Goal: Information Seeking & Learning: Learn about a topic

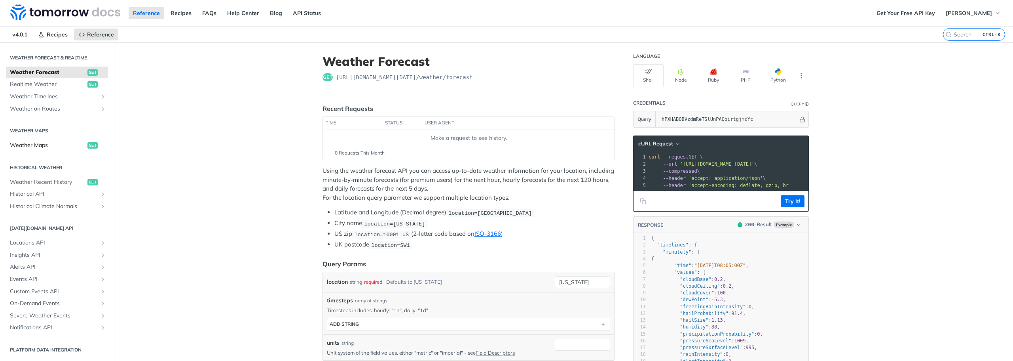
click at [87, 143] on span "get" at bounding box center [92, 145] width 10 height 6
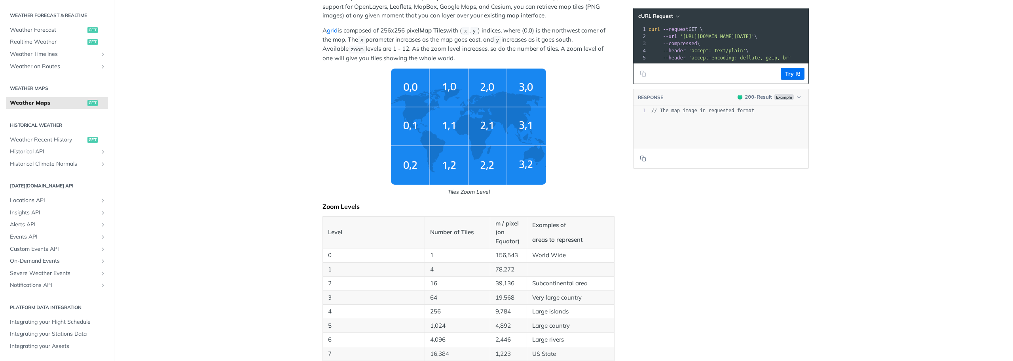
scroll to position [79, 0]
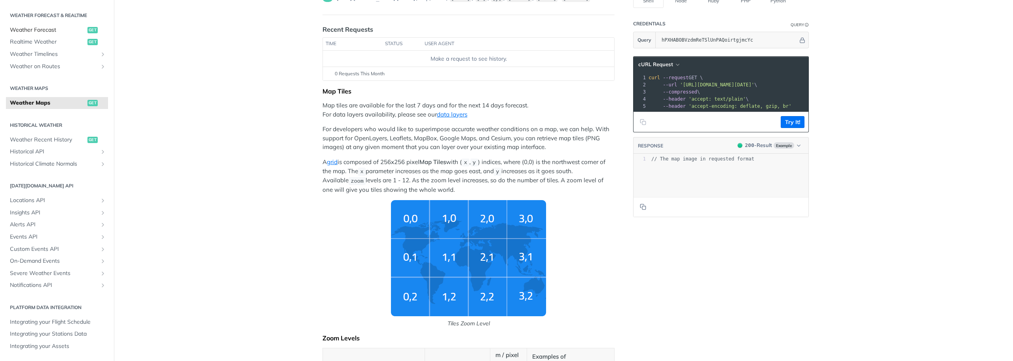
click at [44, 29] on span "Weather Forecast" at bounding box center [48, 30] width 76 height 8
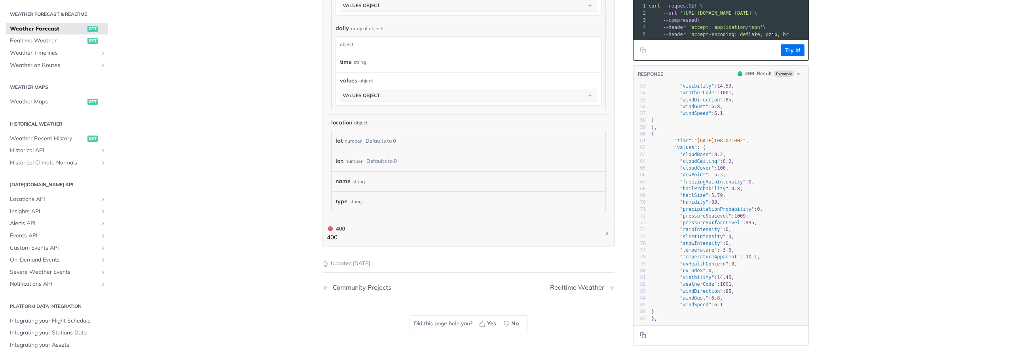
scroll to position [673, 0]
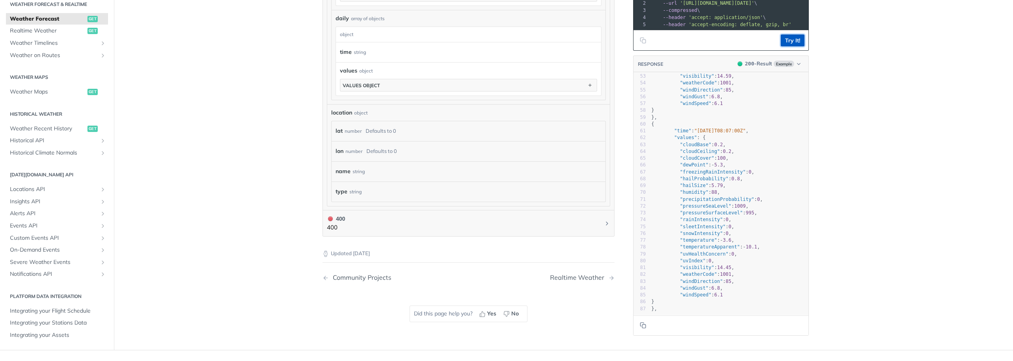
click at [791, 45] on button "Try It!" at bounding box center [793, 40] width 24 height 12
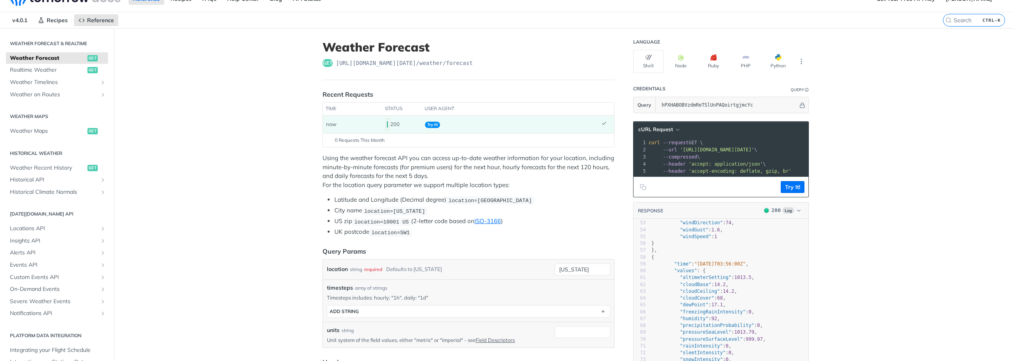
scroll to position [2, 0]
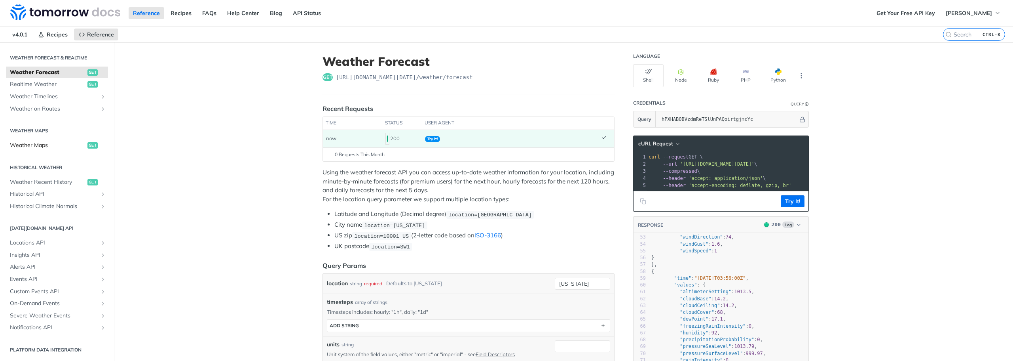
click at [87, 146] on span "get" at bounding box center [92, 145] width 10 height 6
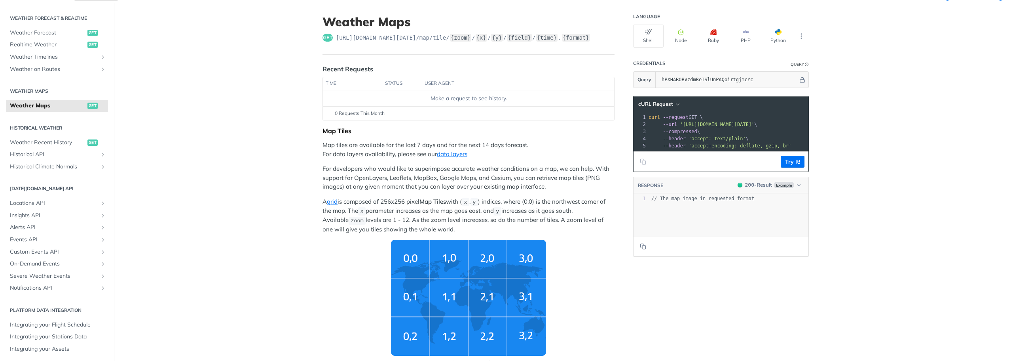
scroll to position [19, 0]
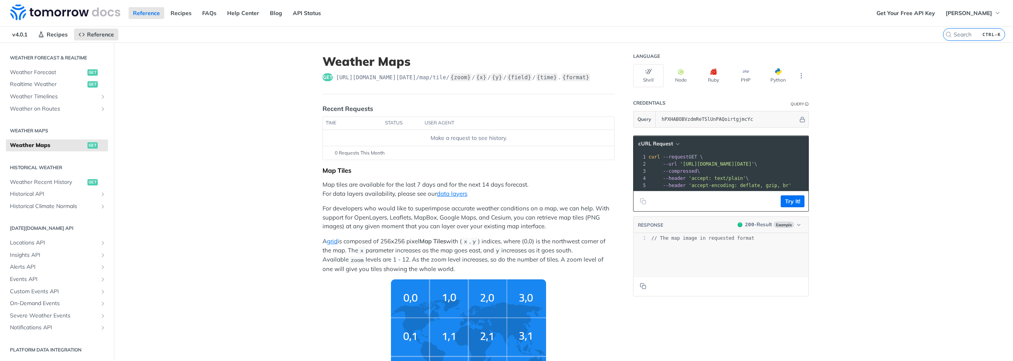
click at [455, 325] on img "Tiles Zoom Level" at bounding box center [468, 337] width 155 height 116
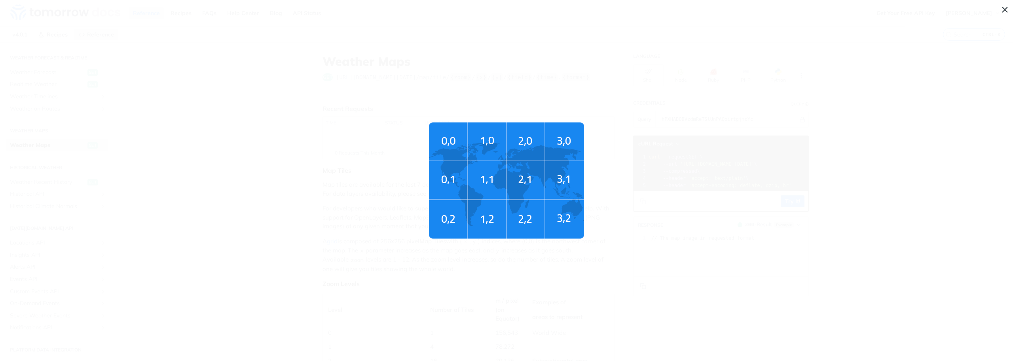
click at [542, 173] on img "Tiles Zoom Level" at bounding box center [506, 180] width 155 height 116
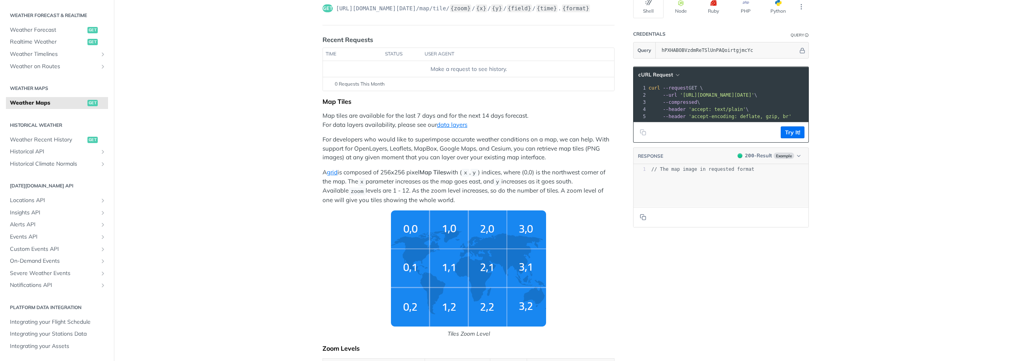
scroll to position [79, 0]
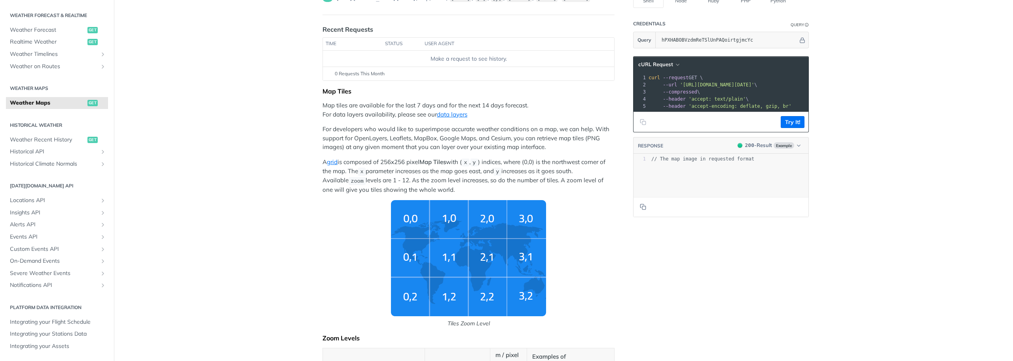
click at [479, 267] on img "Tiles Zoom Level" at bounding box center [468, 258] width 155 height 116
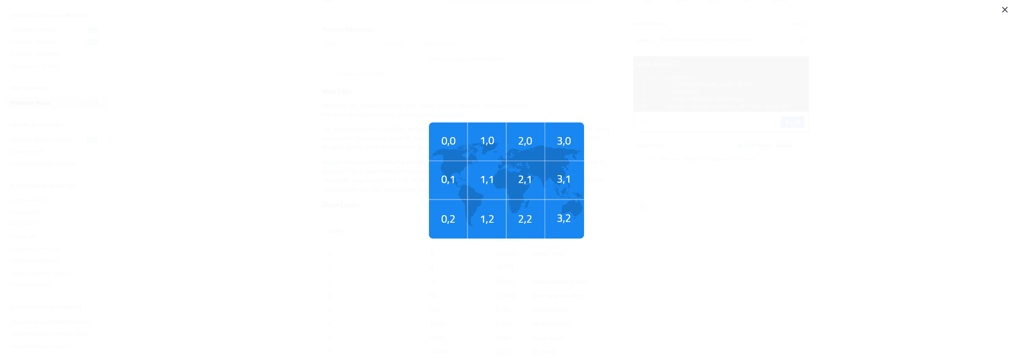
click at [505, 132] on img "Tiles Zoom Level" at bounding box center [506, 180] width 155 height 116
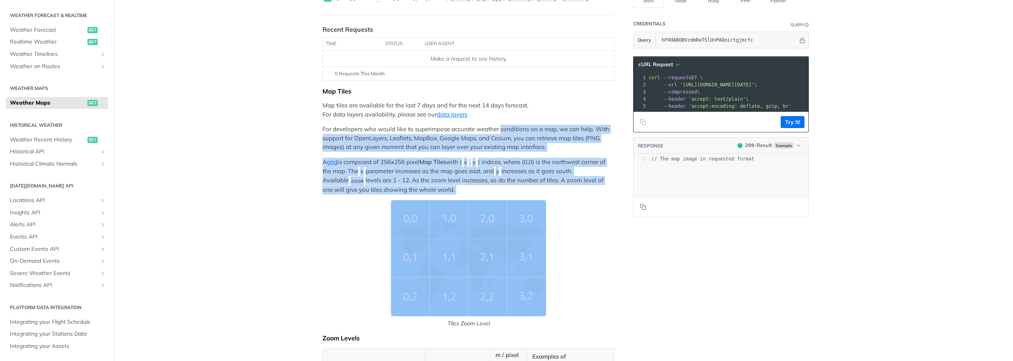
drag, startPoint x: 505, startPoint y: 132, endPoint x: 575, endPoint y: 204, distance: 100.5
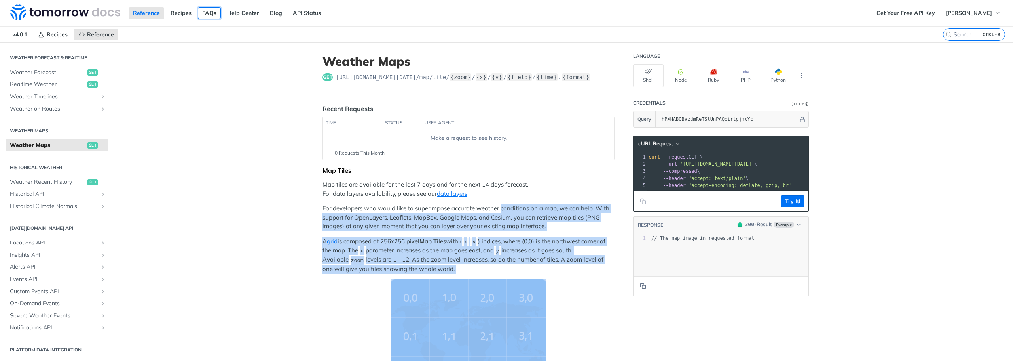
click at [210, 12] on link "FAQs" at bounding box center [209, 13] width 23 height 12
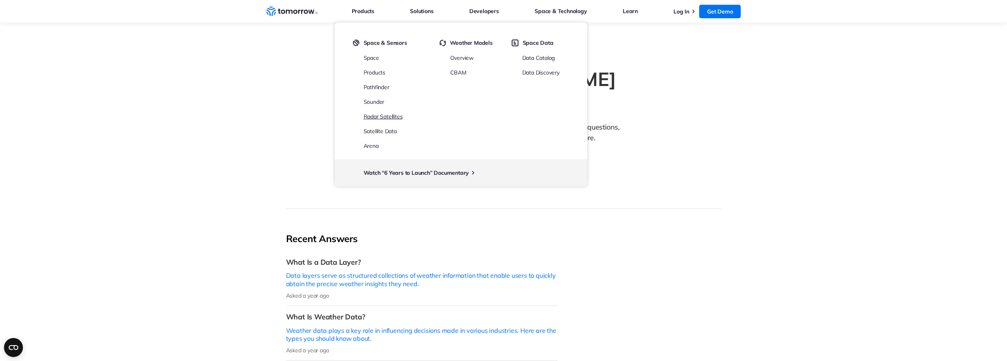
click at [384, 118] on link "Radar Satellites" at bounding box center [383, 116] width 39 height 7
